Goal: Navigation & Orientation: Find specific page/section

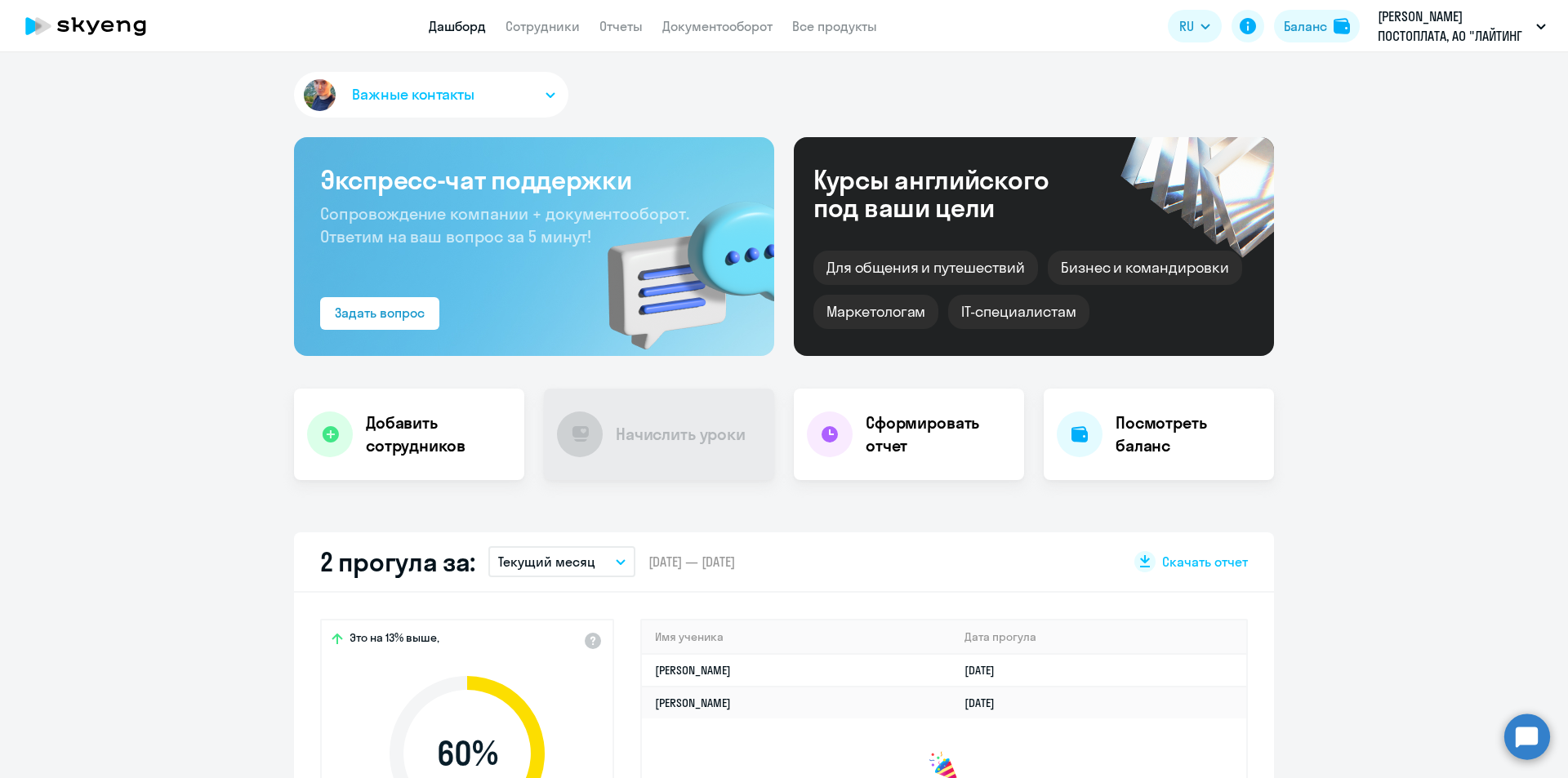
select select "30"
click at [549, 92] on button "Важные контакты" at bounding box center [430, 94] width 274 height 45
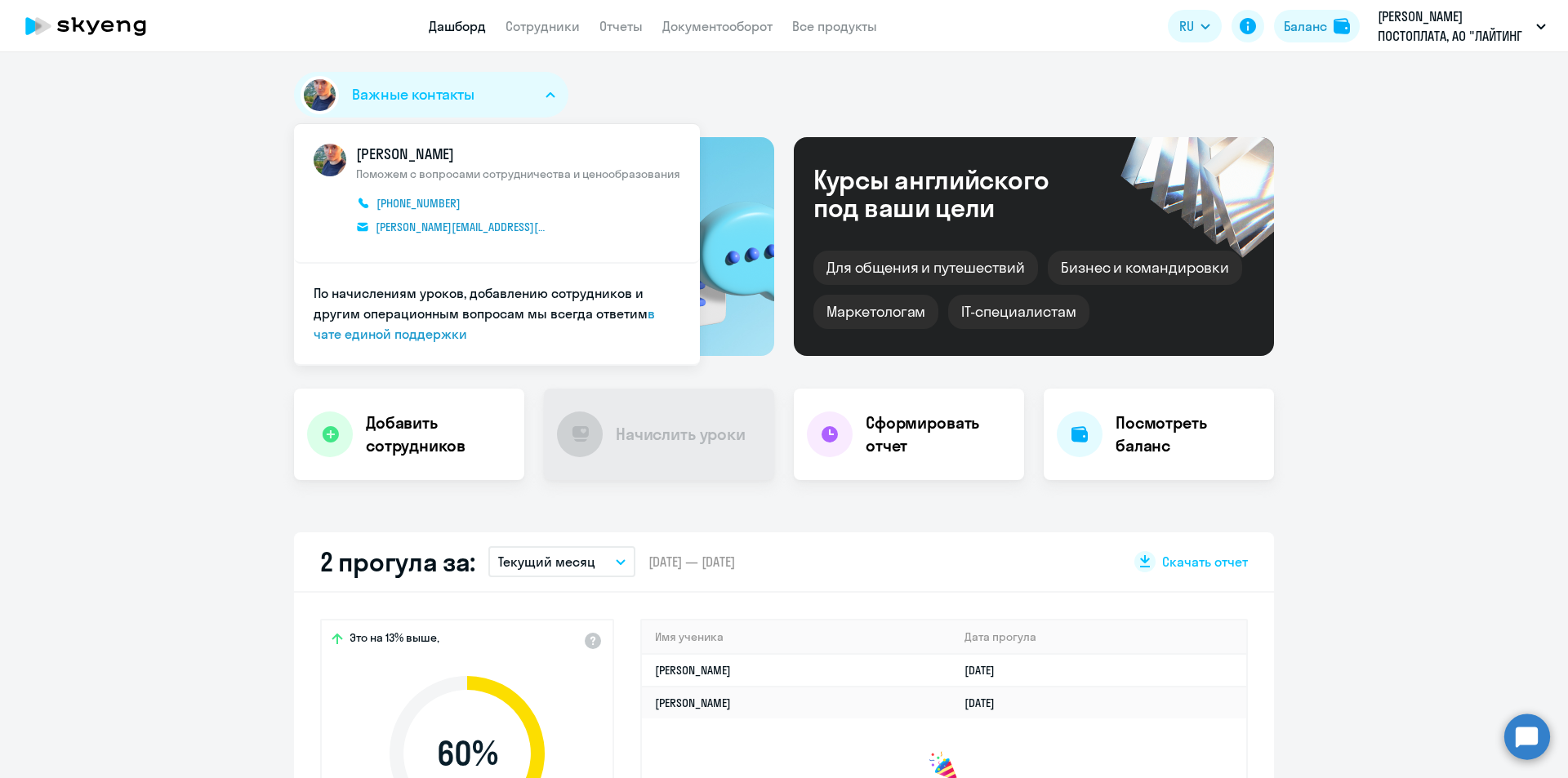
click at [549, 92] on icon "button" at bounding box center [550, 95] width 10 height 6
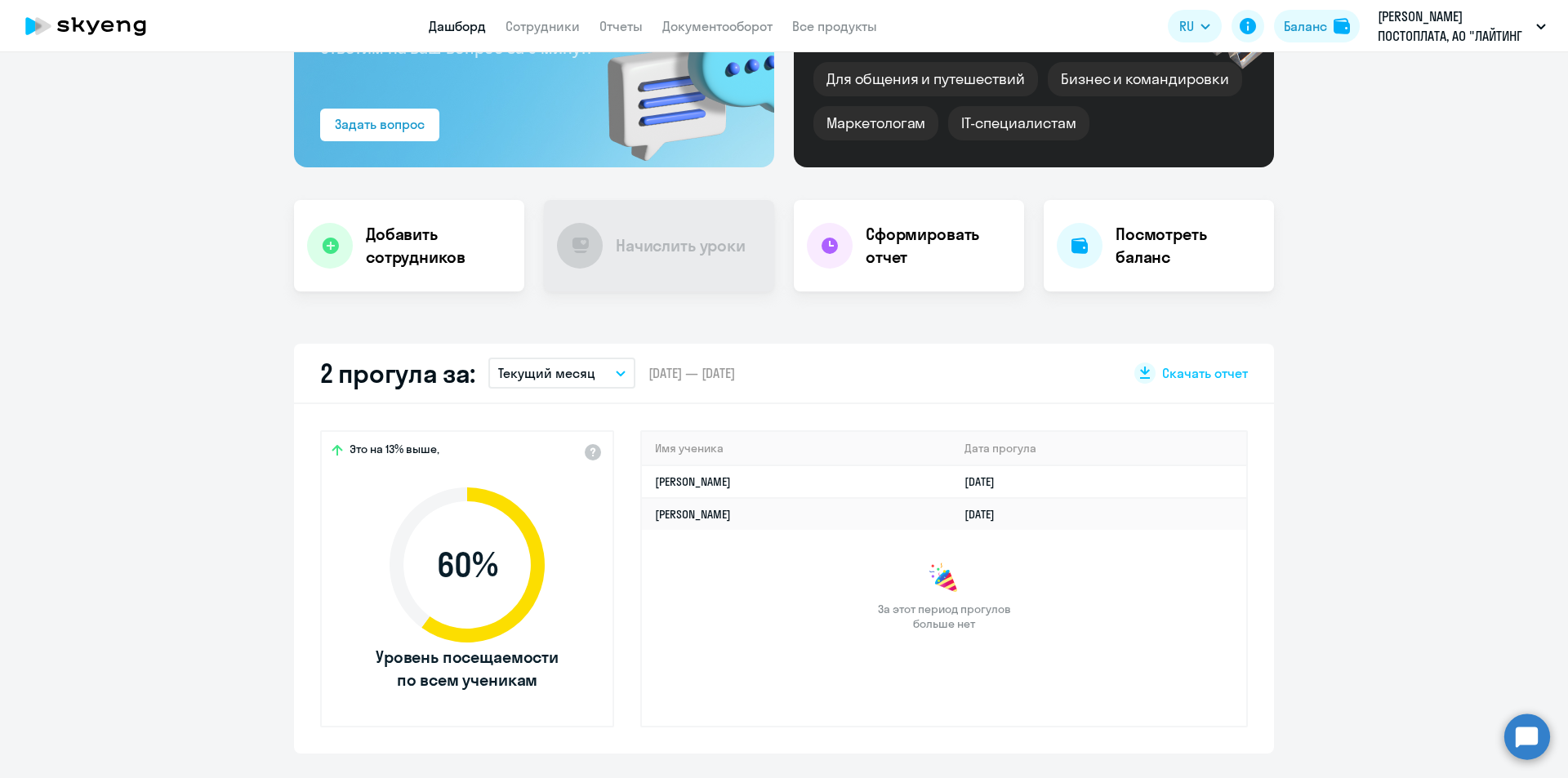
scroll to position [178, 0]
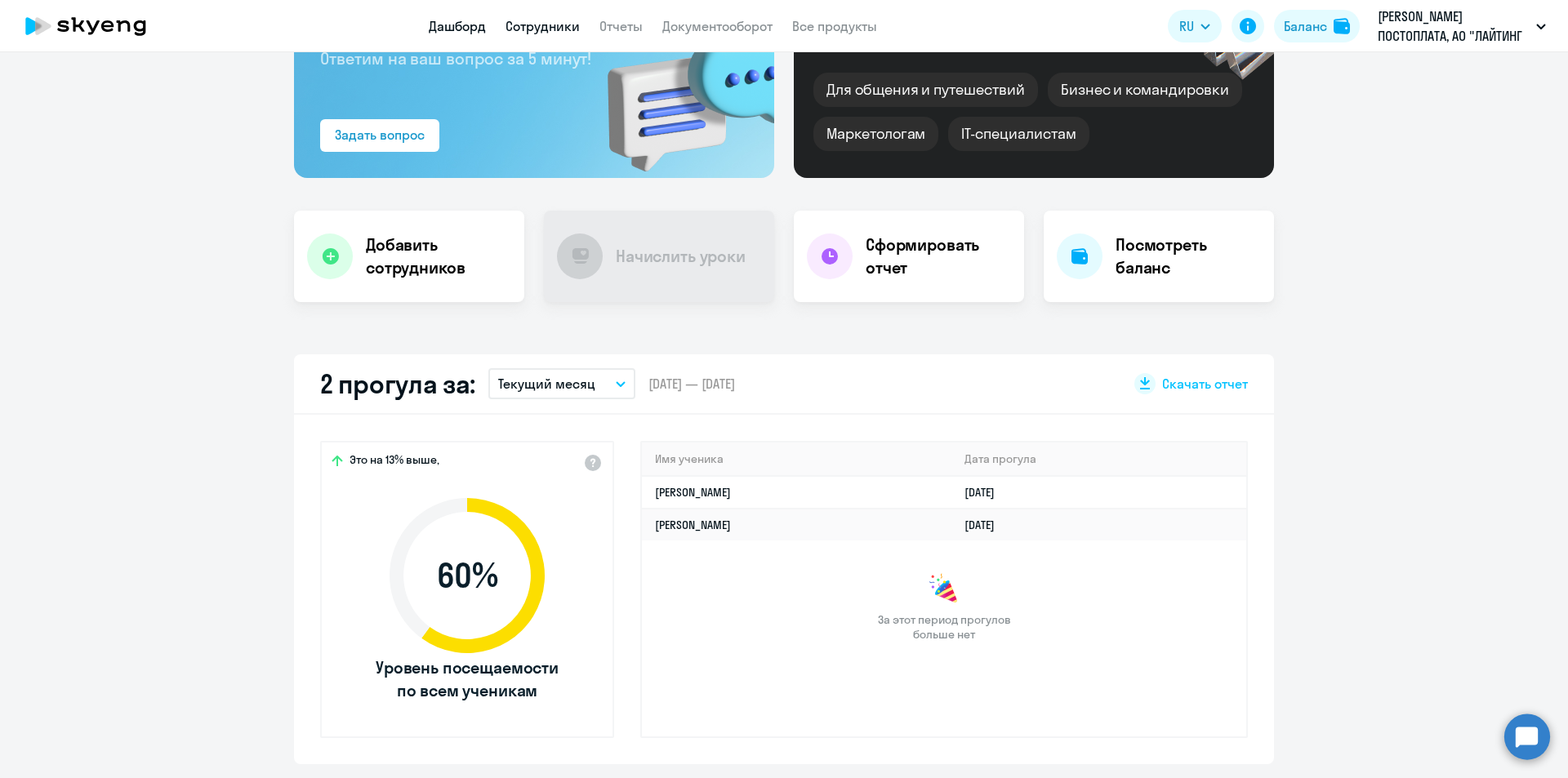
click at [539, 19] on link "Сотрудники" at bounding box center [542, 26] width 74 height 17
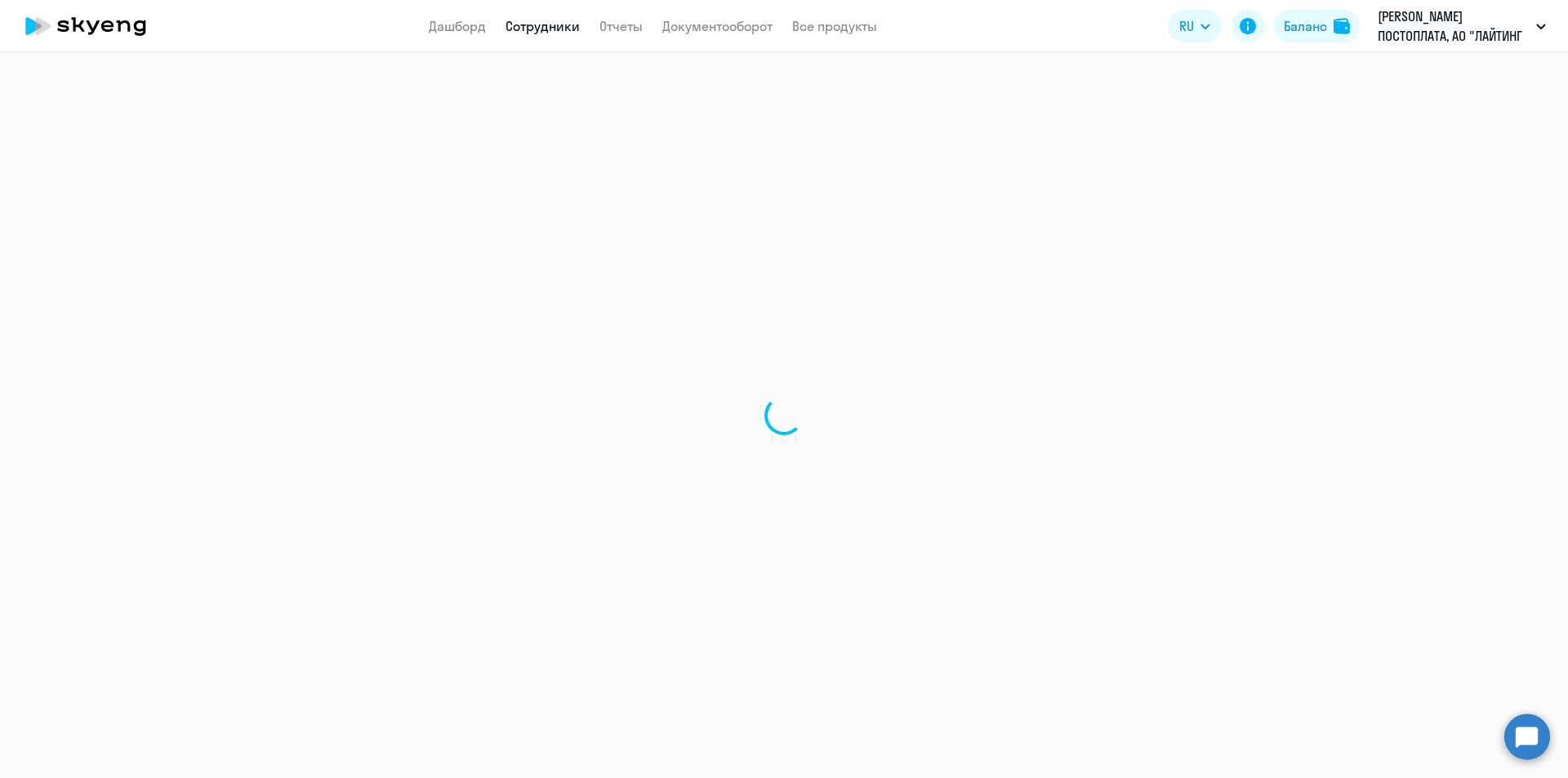
select select "30"
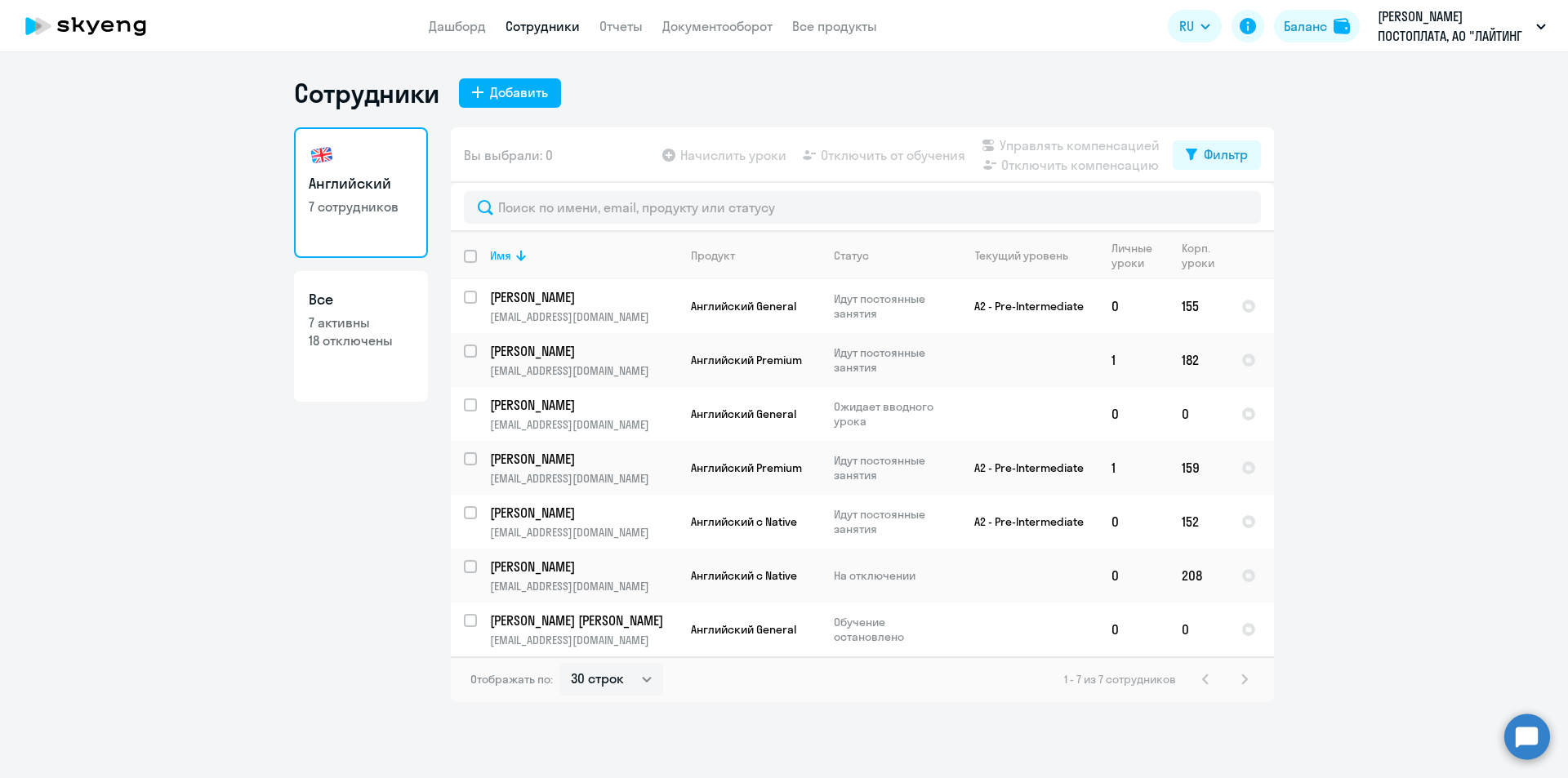
click at [90, 24] on icon at bounding box center [93, 27] width 13 height 14
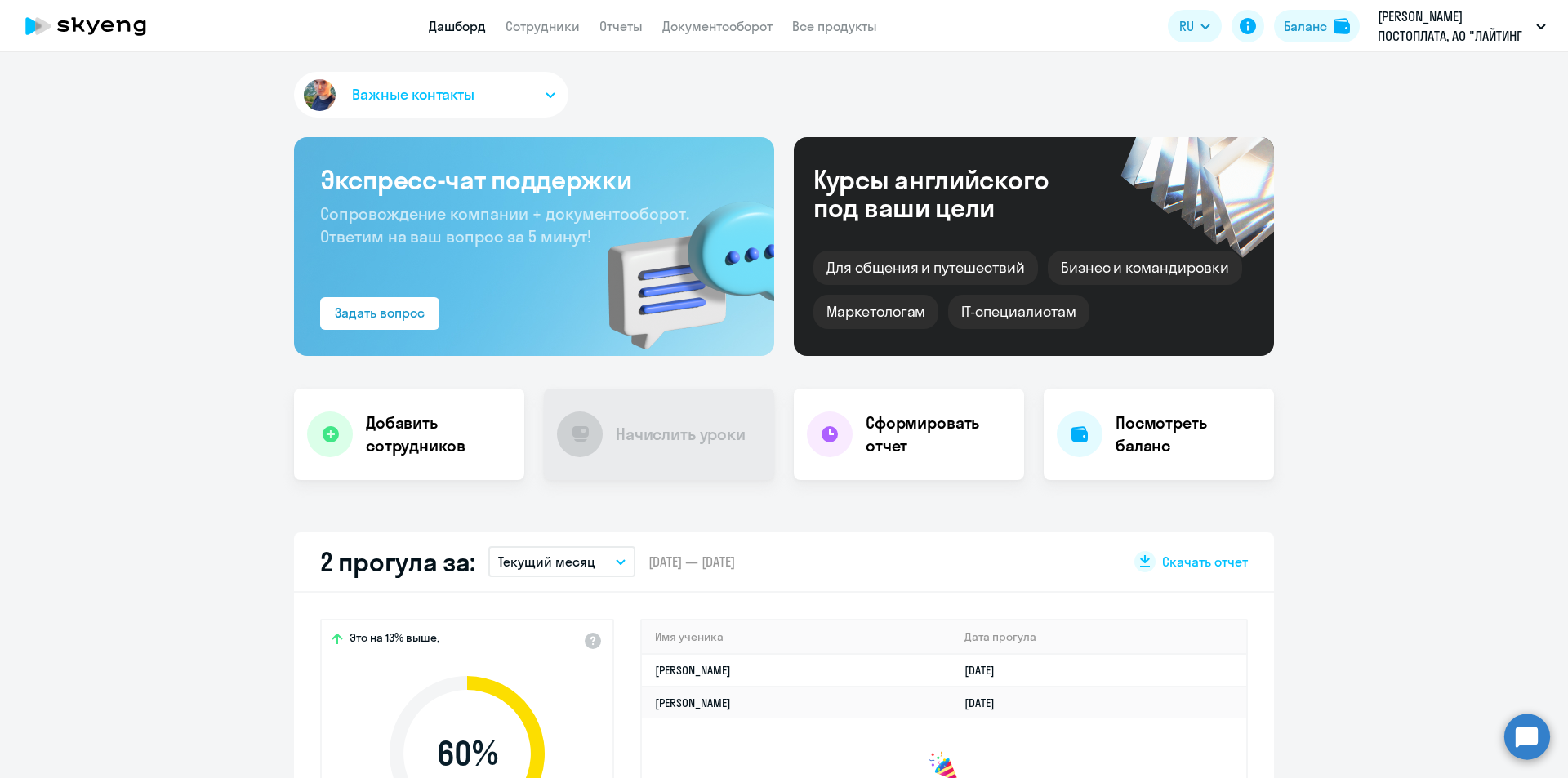
select select "30"
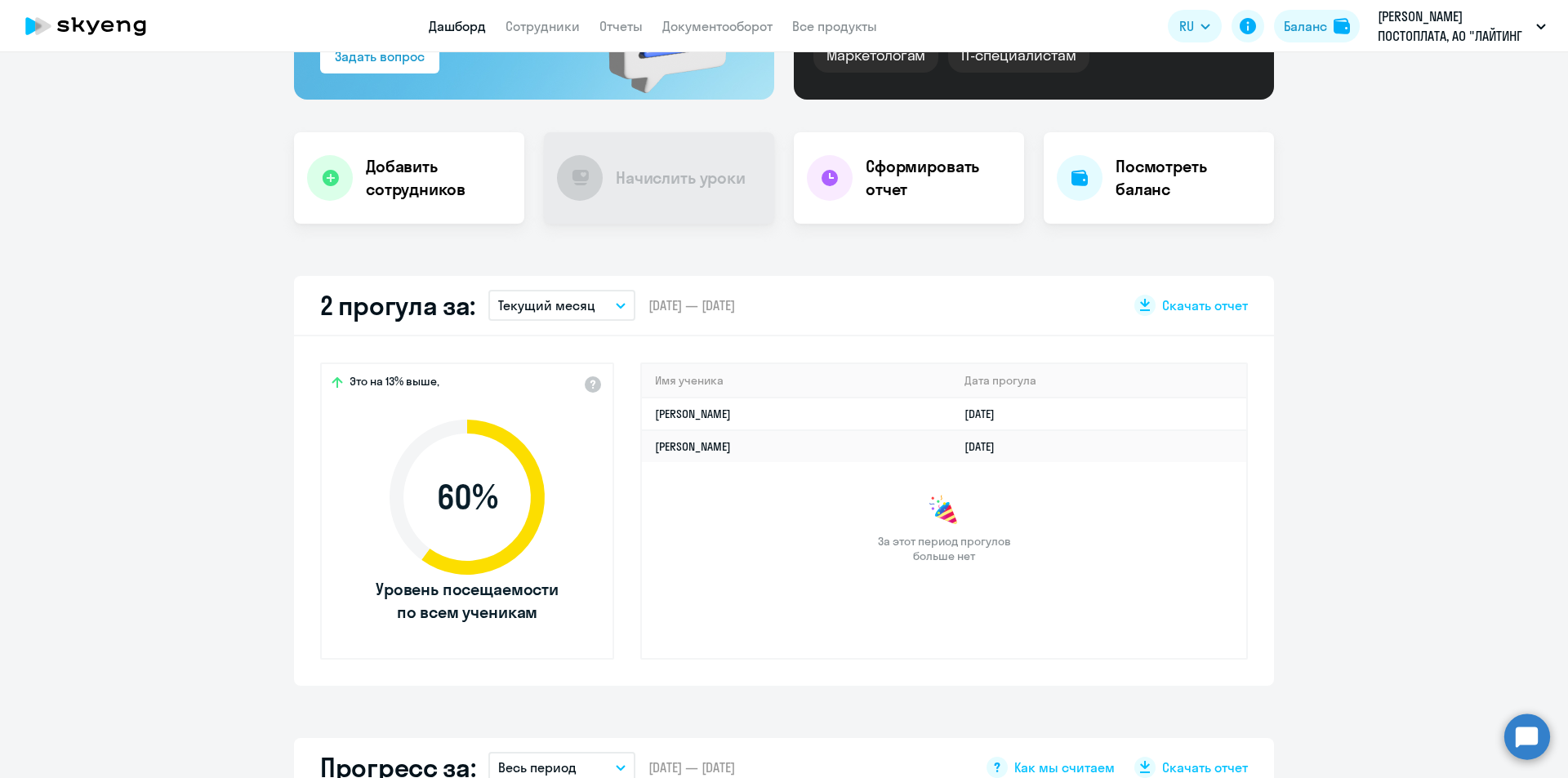
scroll to position [245, 0]
